Goal: Information Seeking & Learning: Get advice/opinions

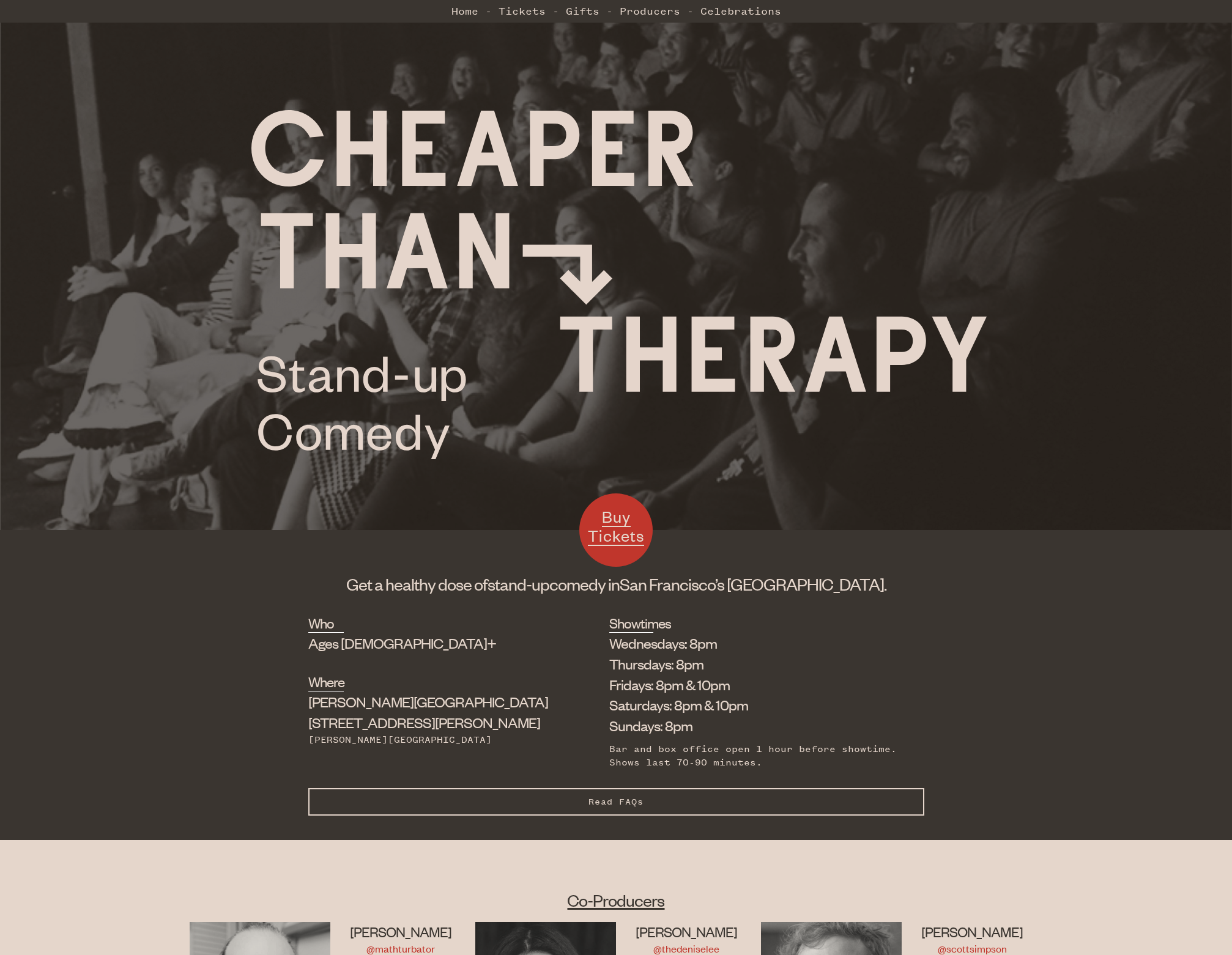
click at [609, 519] on span "Buy Tickets" at bounding box center [616, 526] width 56 height 40
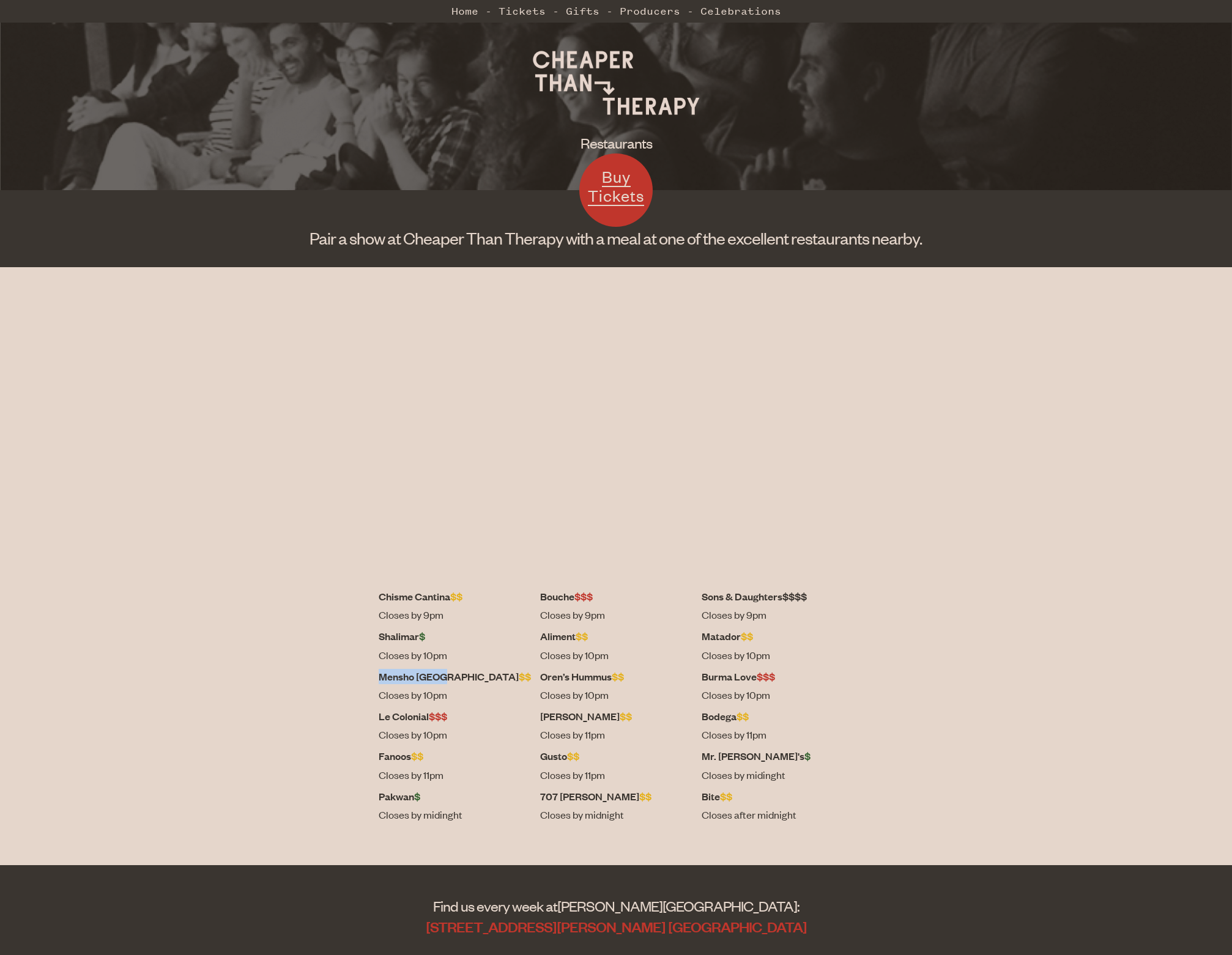
drag, startPoint x: 444, startPoint y: 676, endPoint x: 506, endPoint y: 674, distance: 62.0
click at [506, 674] on dt "Mensho Tokyo $$" at bounding box center [455, 677] width 152 height 16
copy dt "Mensho [GEOGRAPHIC_DATA]"
drag, startPoint x: 442, startPoint y: 757, endPoint x: 479, endPoint y: 756, distance: 37.0
click at [479, 756] on div "Chisme Cantina $$ Closes by 9pm Bouche $$$ Closes by 9pm Sons & Daughters $$$$ …" at bounding box center [616, 711] width 616 height 246
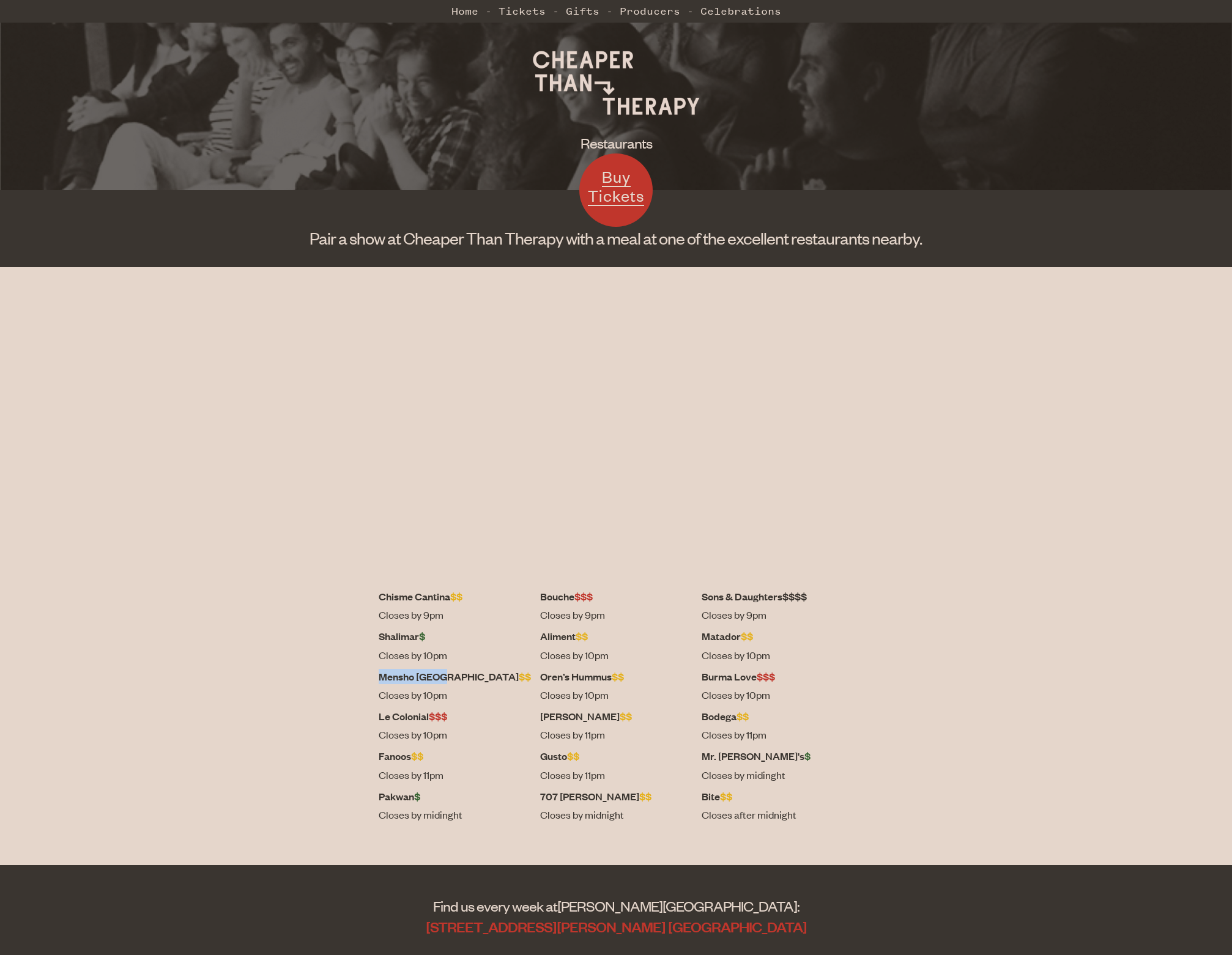
copy dt "Fanoos"
click at [469, 718] on dt "Le Colonial $$$" at bounding box center [455, 716] width 152 height 16
click at [583, 635] on dt "Aliment $$" at bounding box center [616, 637] width 152 height 16
copy dt "Aliment"
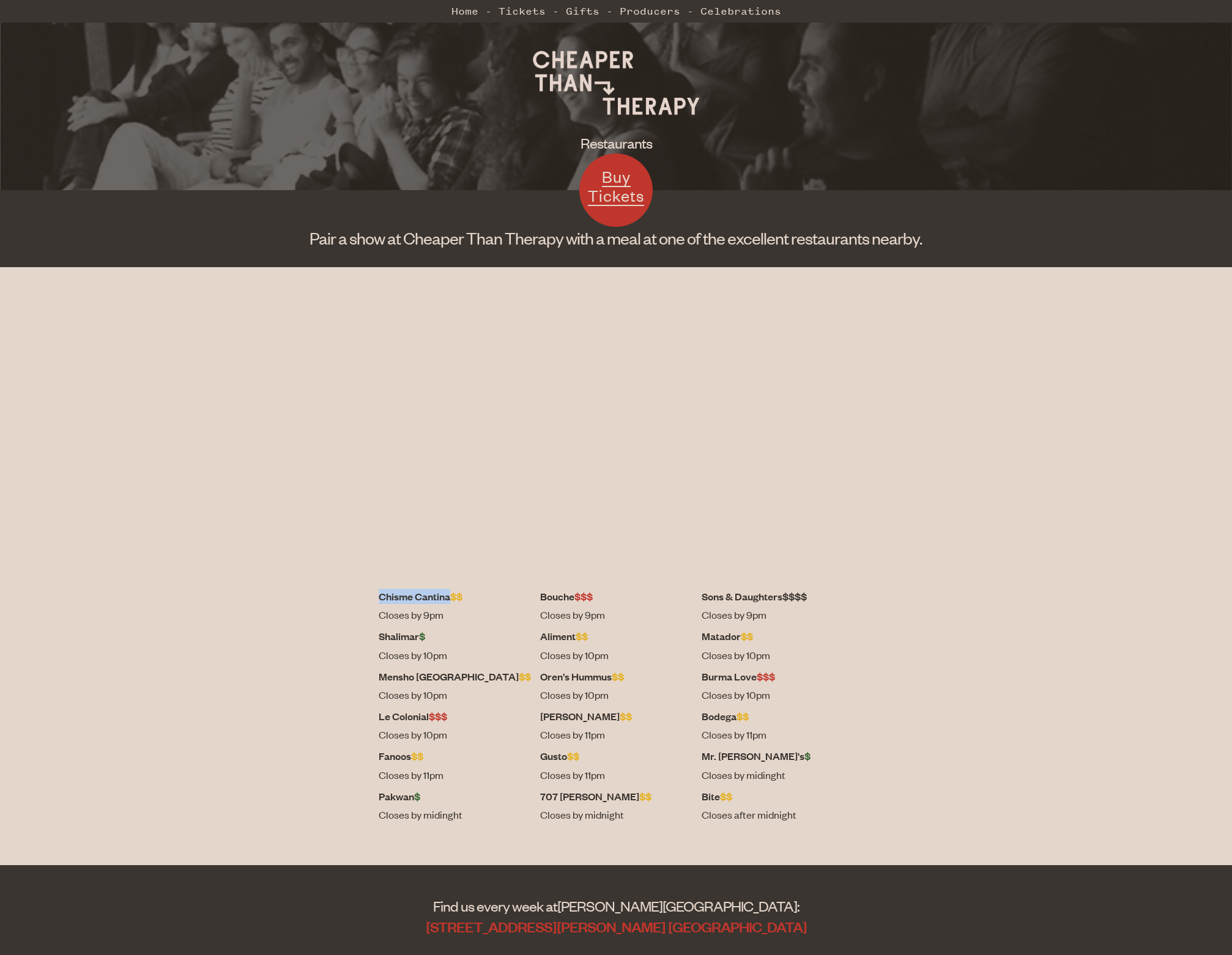
drag, startPoint x: 445, startPoint y: 596, endPoint x: 516, endPoint y: 592, distance: 71.1
click at [516, 592] on dt "Chisme Cantina $$" at bounding box center [455, 596] width 152 height 16
copy dt "Chisme Cantina"
click at [702, 637] on dt "Matador $$" at bounding box center [777, 637] width 152 height 16
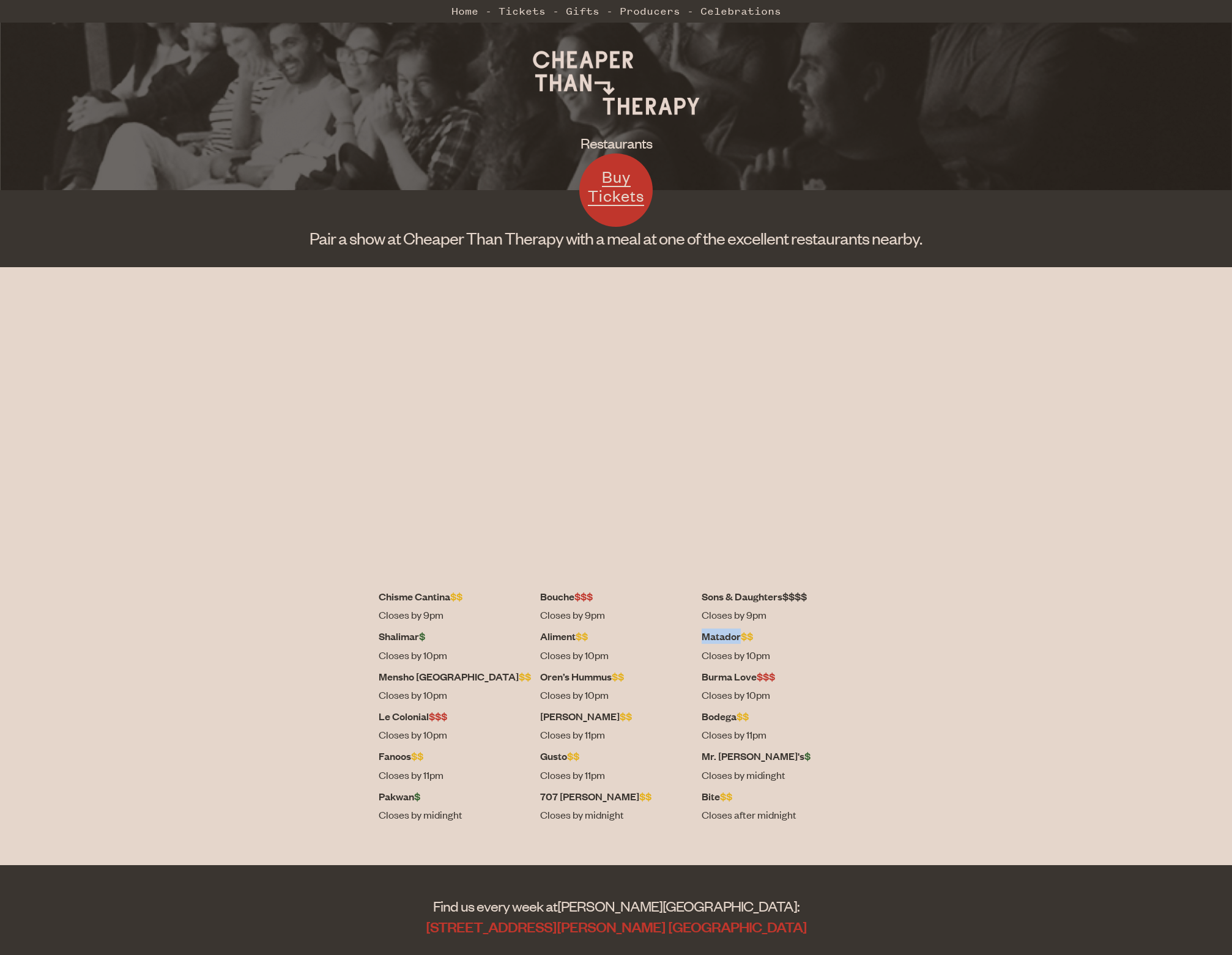
copy dt "Matador"
drag, startPoint x: 680, startPoint y: 678, endPoint x: 735, endPoint y: 673, distance: 55.2
click at [735, 673] on dt "Burma Love $$$" at bounding box center [777, 677] width 152 height 16
copy dt "Burma Love"
click at [571, 594] on dt "Bouche $$$" at bounding box center [616, 596] width 152 height 16
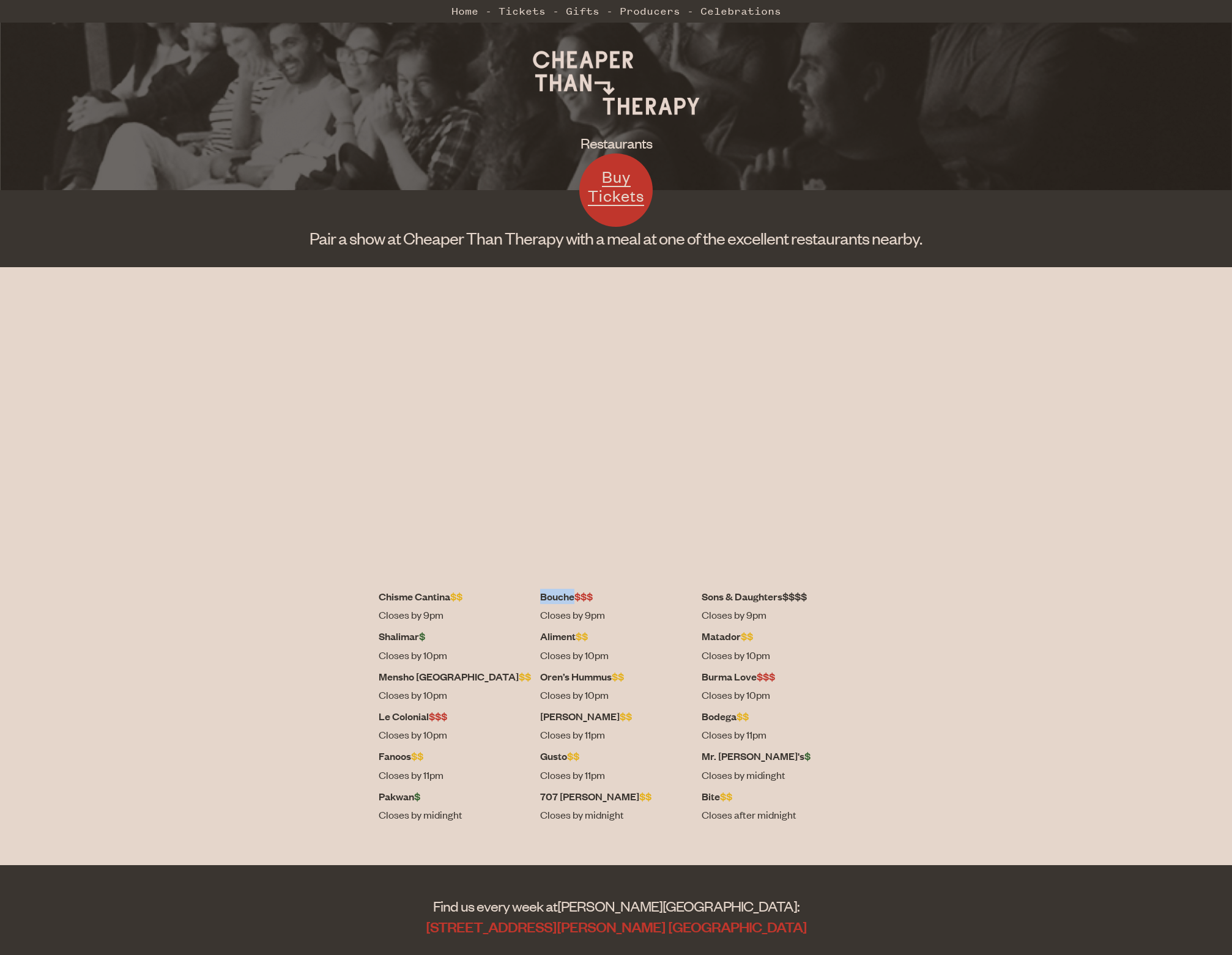
click at [571, 594] on dt "Bouche $$$" at bounding box center [616, 596] width 152 height 16
copy dt "Bouche"
drag, startPoint x: 565, startPoint y: 718, endPoint x: 617, endPoint y: 711, distance: 52.5
click at [617, 711] on dt "[PERSON_NAME] $$" at bounding box center [616, 716] width 152 height 16
copy dt "[PERSON_NAME]"
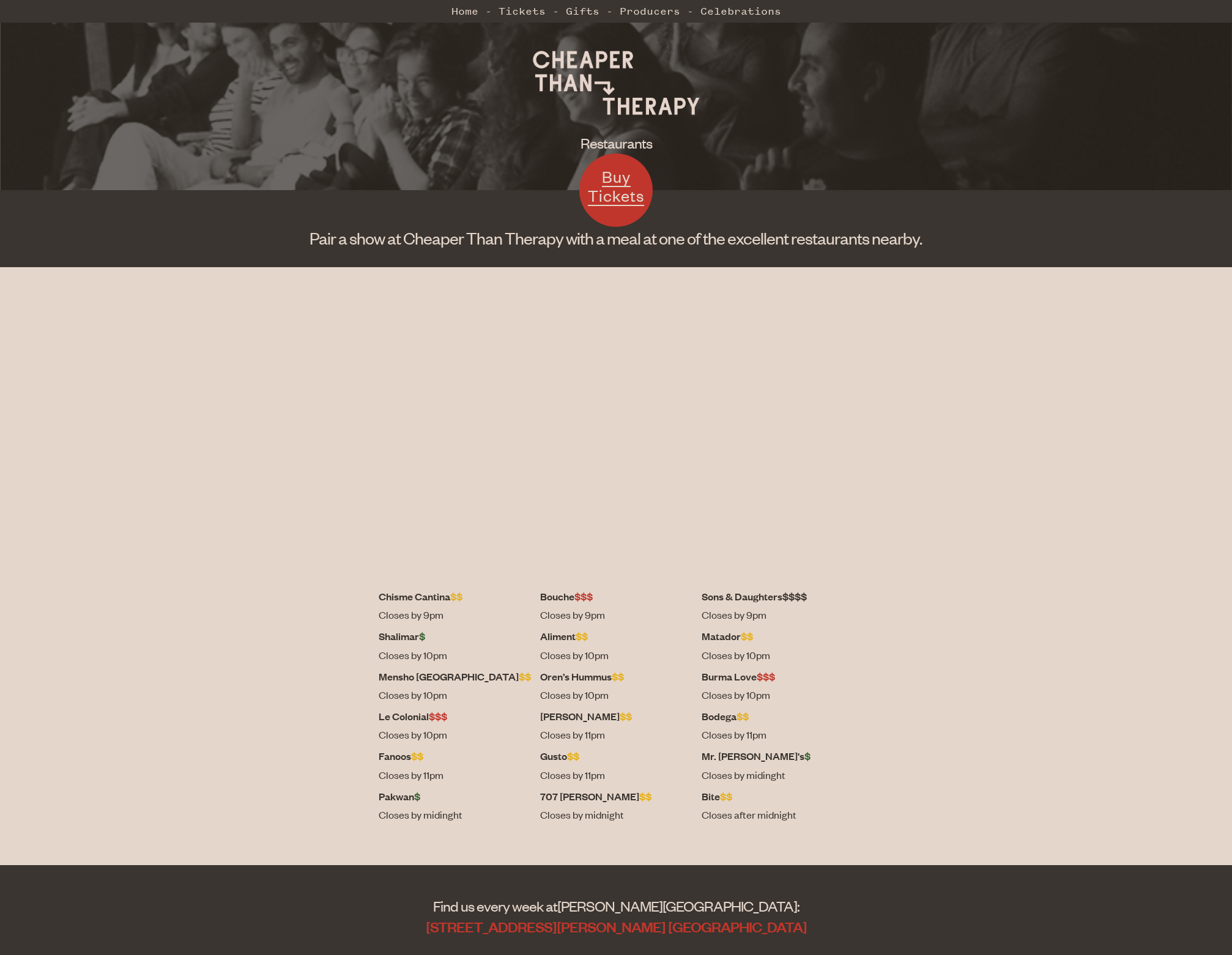
click at [702, 713] on dt "Bodega $$" at bounding box center [777, 716] width 152 height 16
copy dt "Bodega"
